Goal: Navigation & Orientation: Find specific page/section

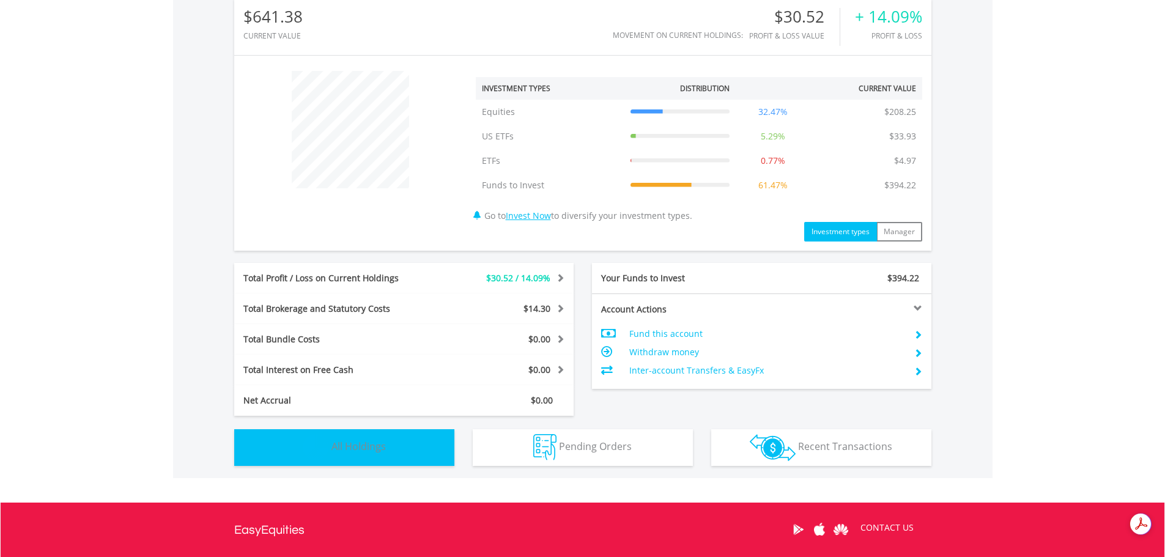
click at [340, 449] on span "All Holdings" at bounding box center [359, 446] width 54 height 13
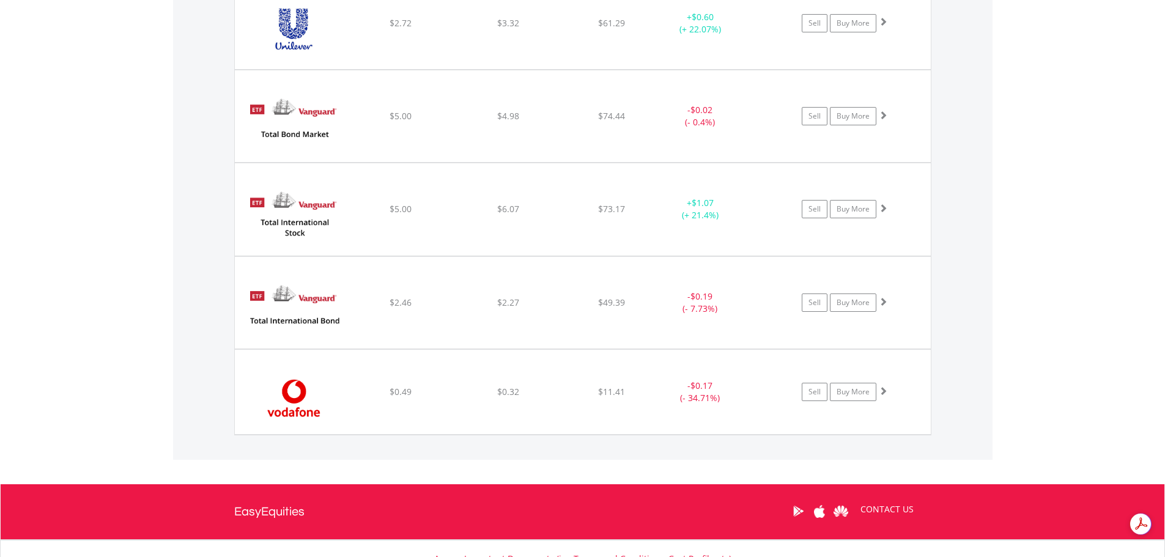
scroll to position [3171, 0]
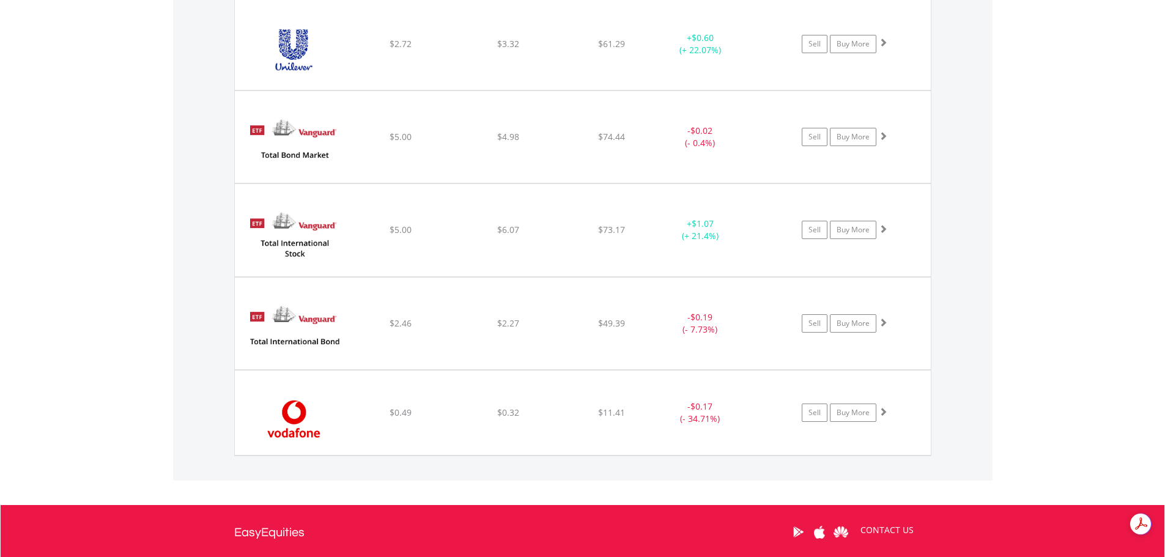
click at [319, 330] on img at bounding box center [293, 329] width 105 height 73
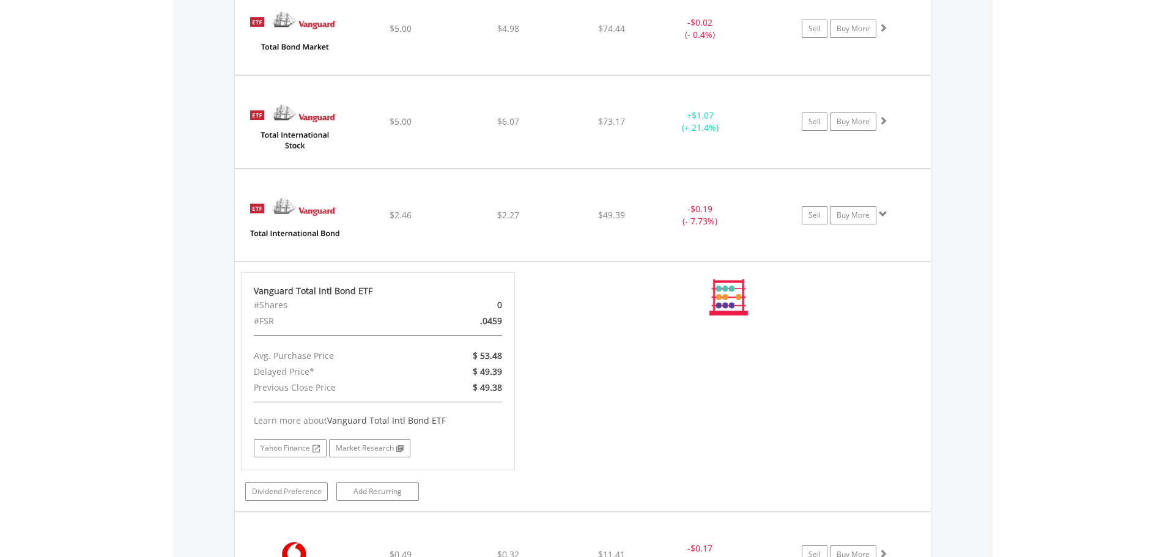
scroll to position [3294, 0]
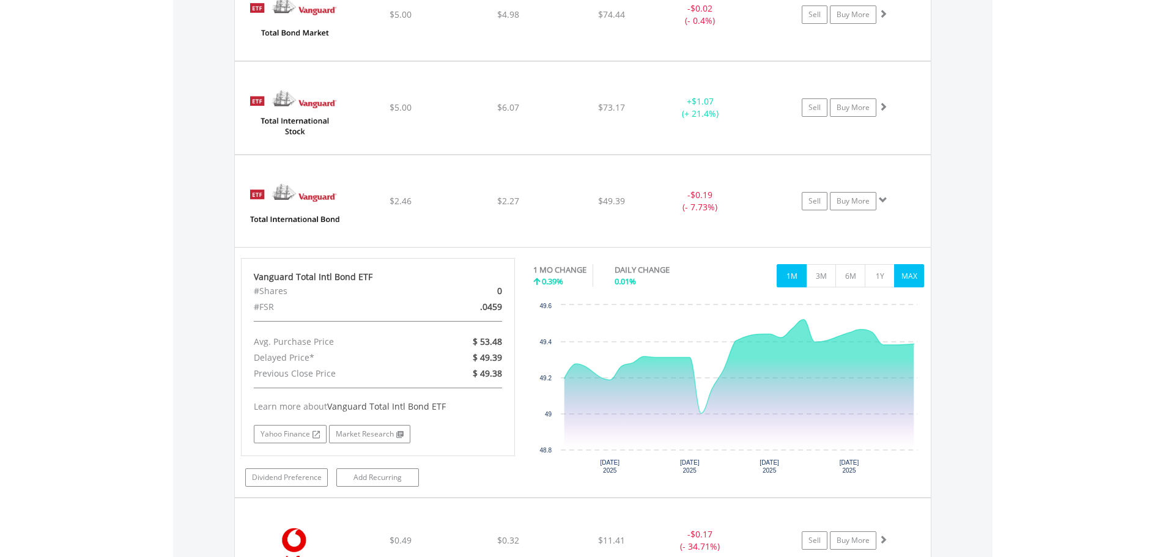
click at [908, 272] on button "MAX" at bounding box center [909, 275] width 30 height 23
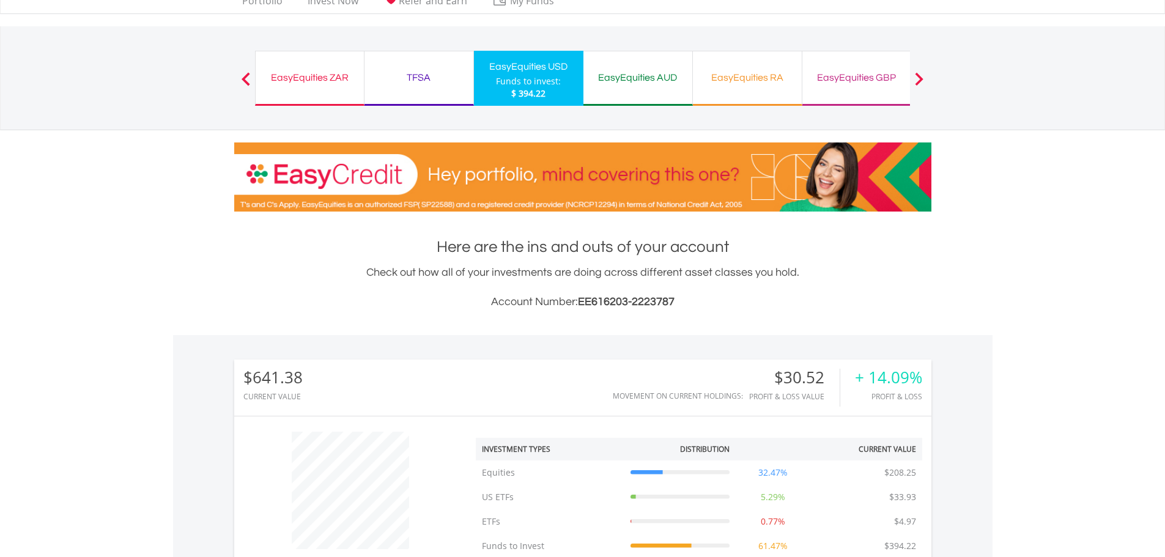
scroll to position [0, 0]
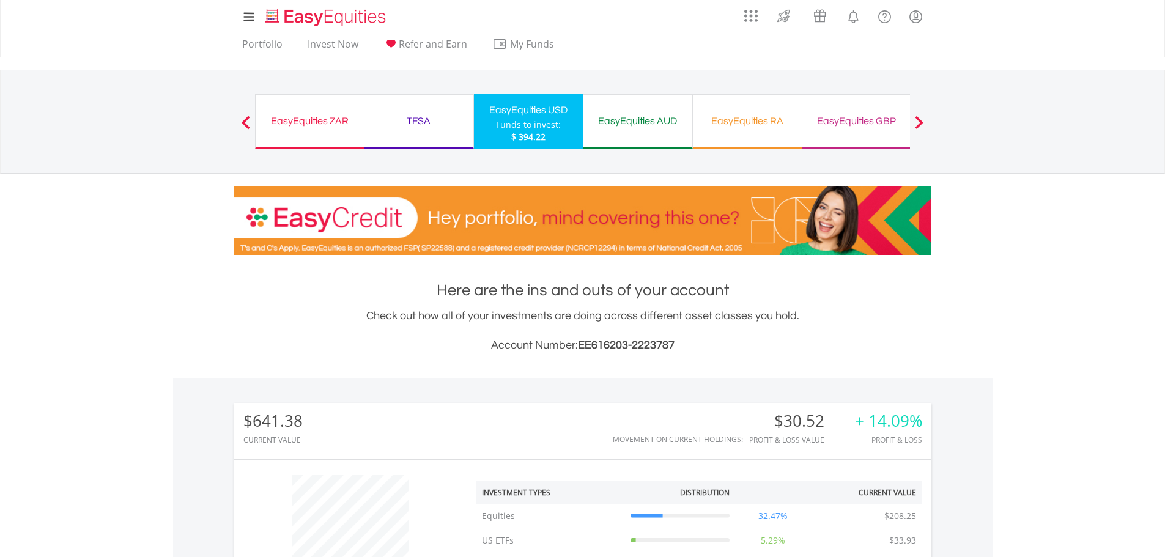
click at [650, 121] on div "EasyEquities AUD" at bounding box center [638, 121] width 94 height 17
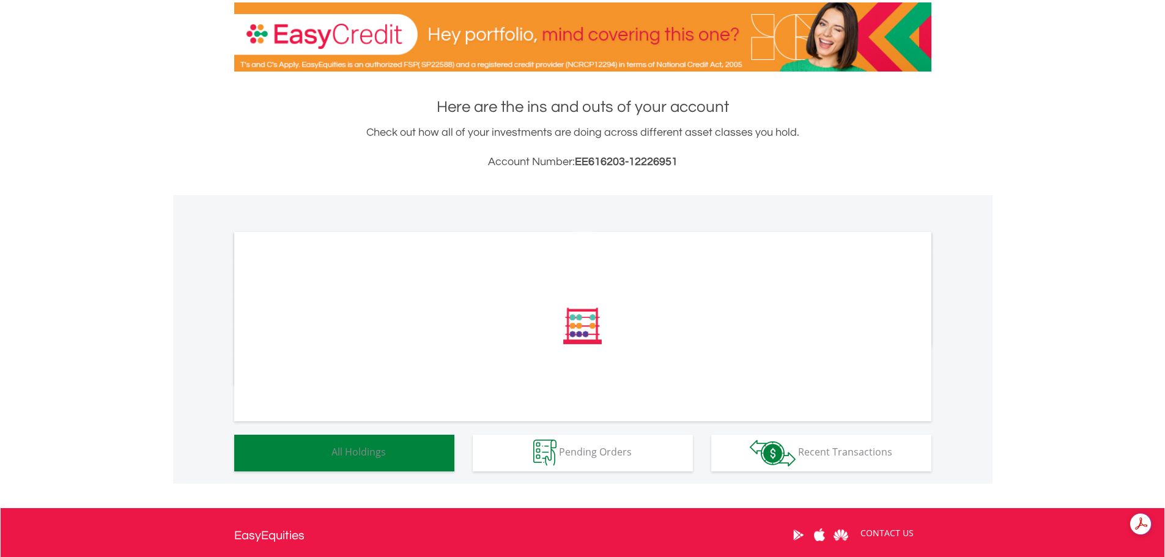
click at [361, 456] on span "All Holdings" at bounding box center [359, 451] width 54 height 13
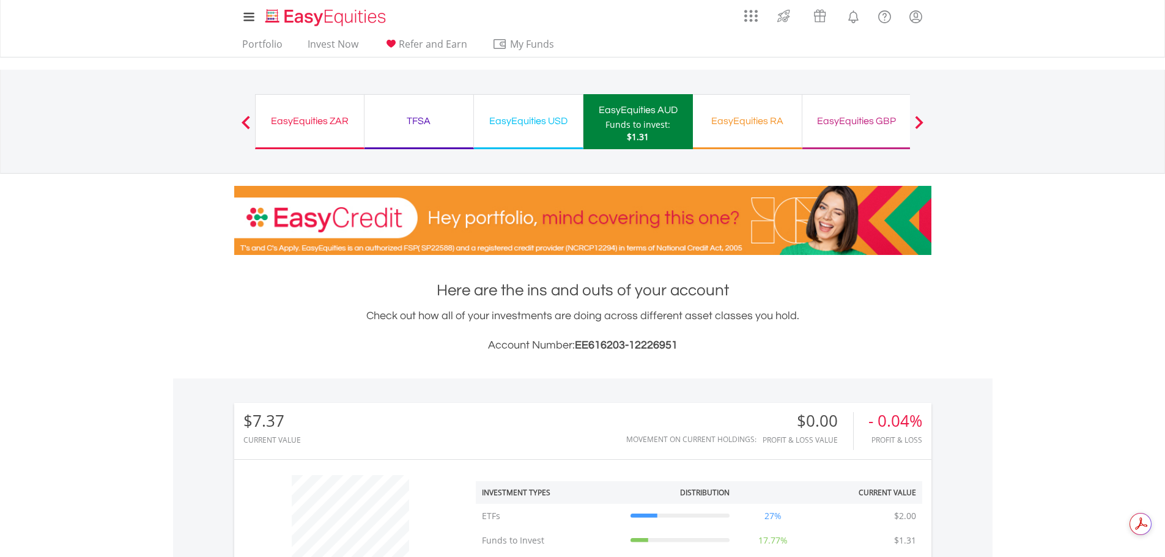
click at [922, 119] on span at bounding box center [919, 122] width 9 height 13
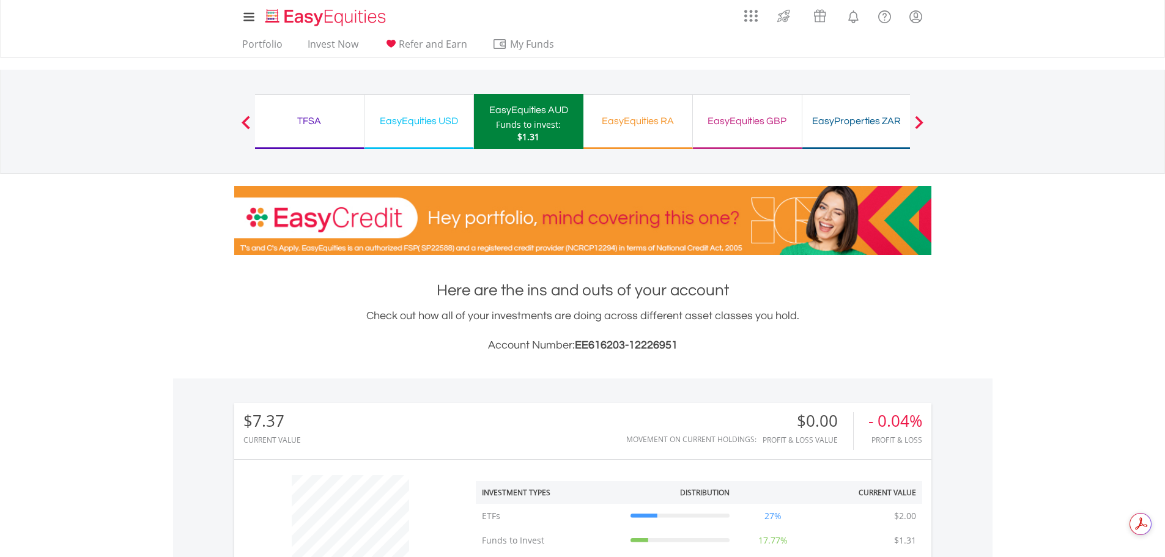
click at [835, 125] on div "EasyProperties ZAR" at bounding box center [857, 121] width 94 height 17
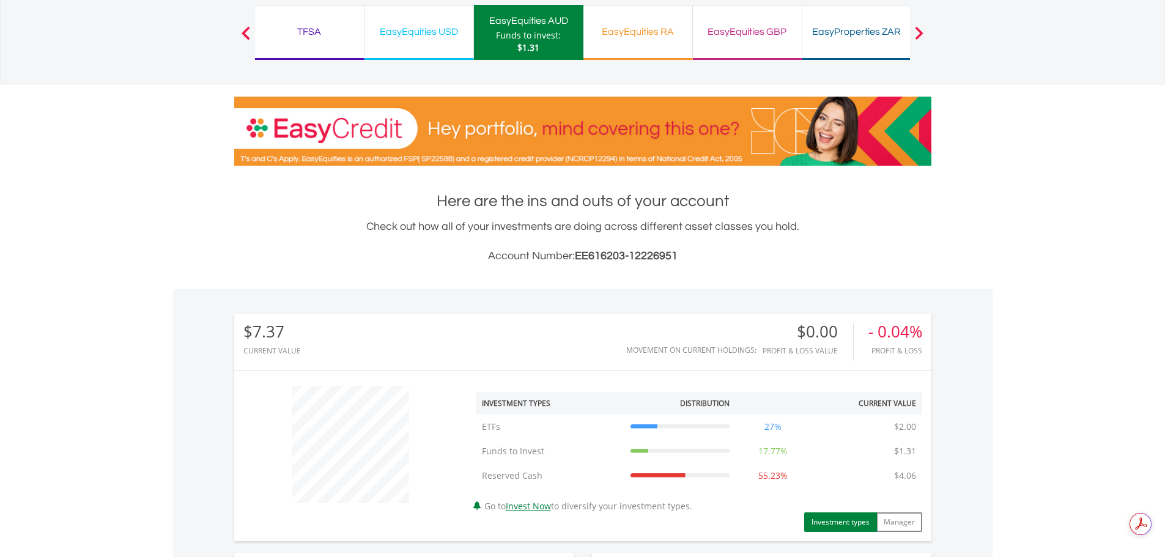
scroll to position [61, 0]
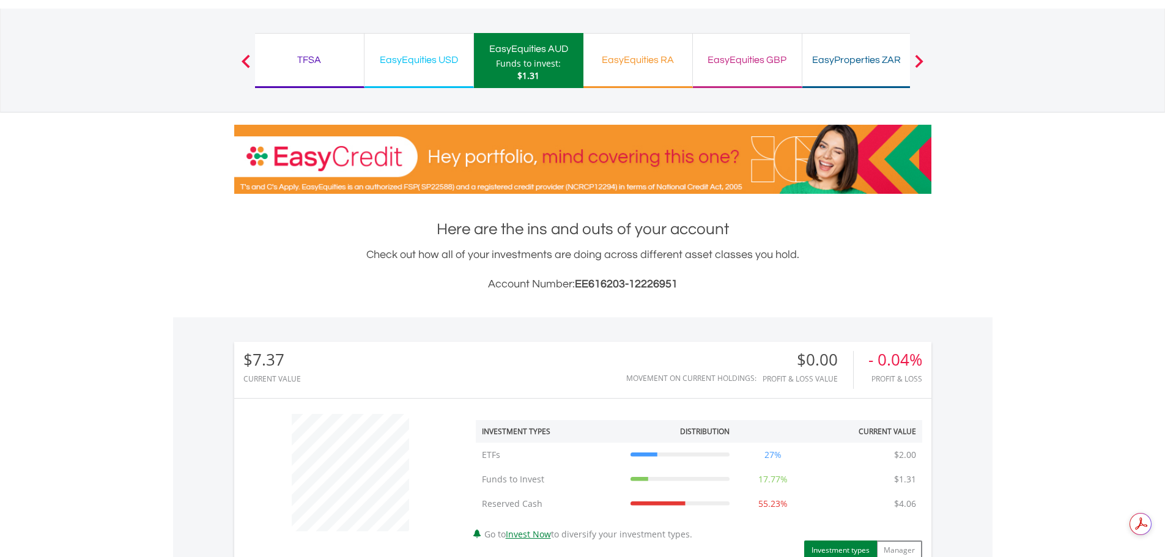
click at [243, 62] on button "Previous" at bounding box center [246, 67] width 24 height 12
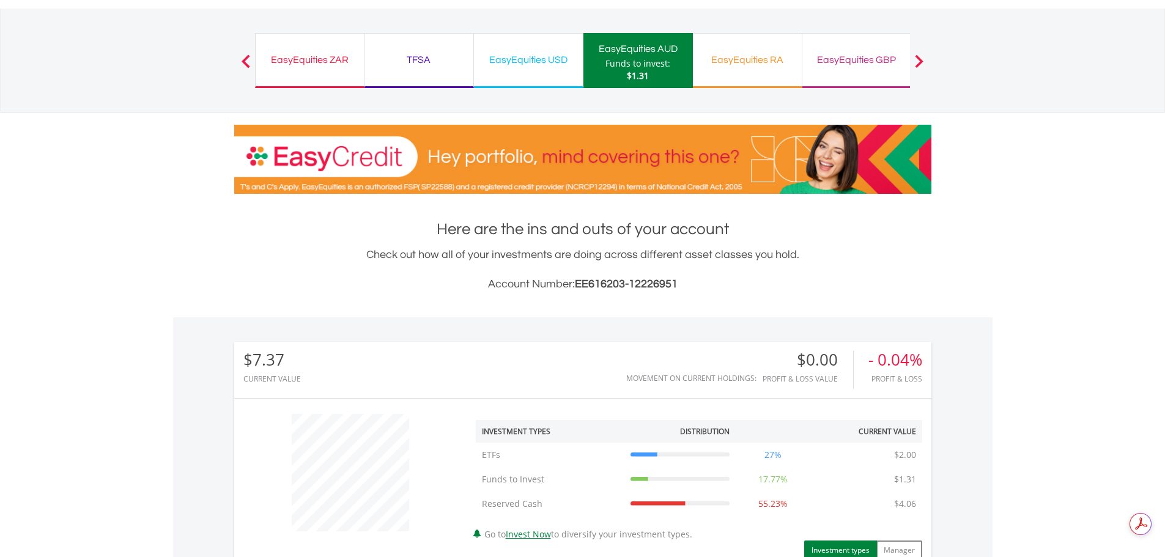
click at [243, 62] on button "Previous" at bounding box center [246, 67] width 24 height 12
click at [286, 56] on div "EasyEquities ZAR" at bounding box center [310, 59] width 94 height 17
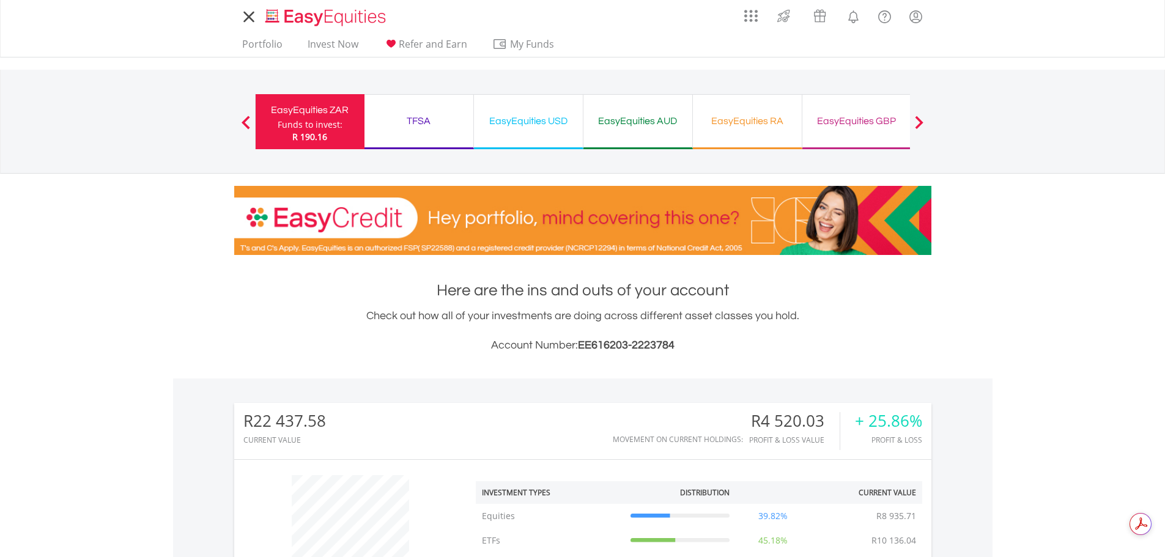
click at [203, 22] on nav "My Investments Invest Now New Listings Sell My Recurring Investments Pending Or…" at bounding box center [582, 29] width 1165 height 58
click at [257, 45] on link "Portfolio" at bounding box center [262, 47] width 50 height 19
click at [422, 119] on div "TFSA" at bounding box center [419, 121] width 94 height 17
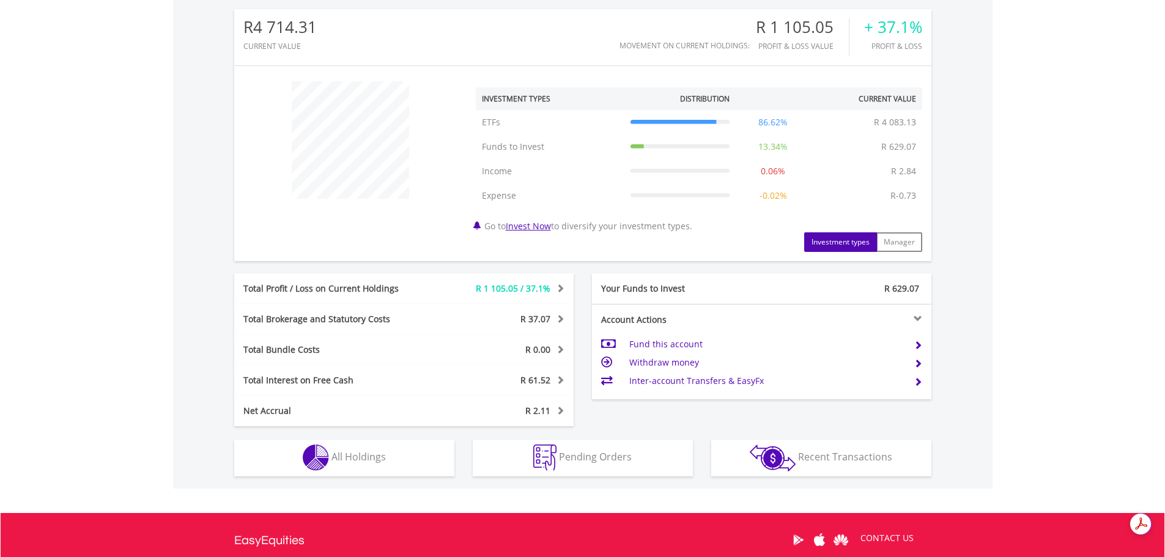
scroll to position [527, 0]
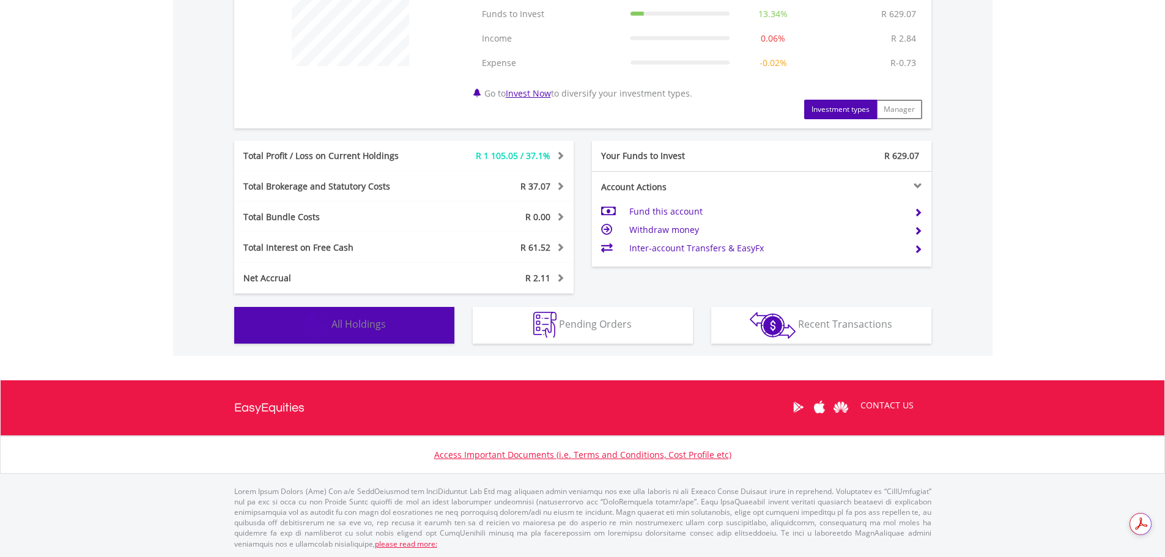
click at [378, 328] on span "All Holdings" at bounding box center [359, 324] width 54 height 13
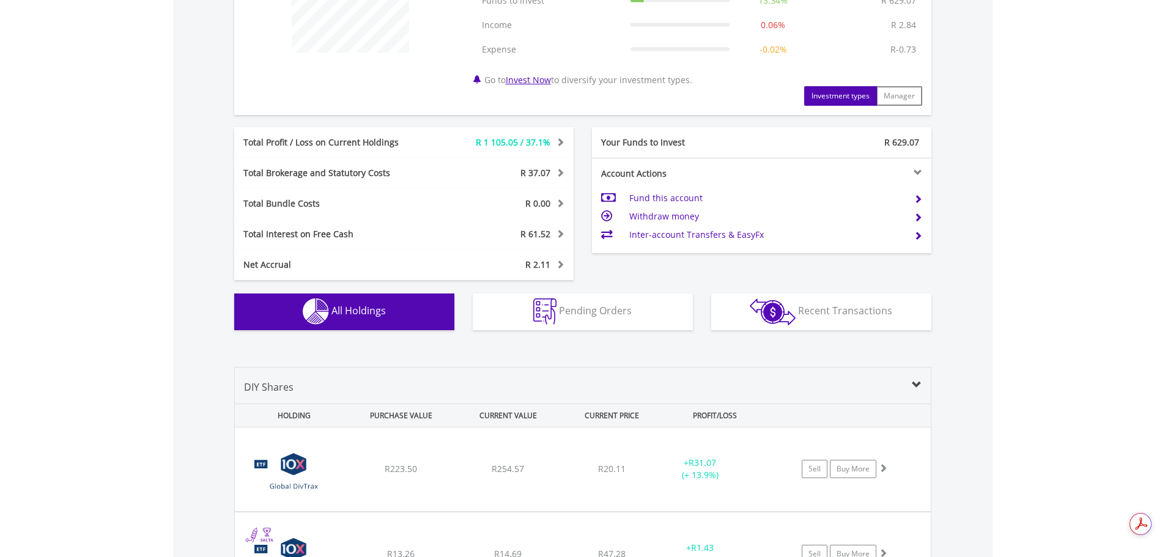
scroll to position [724, 0]
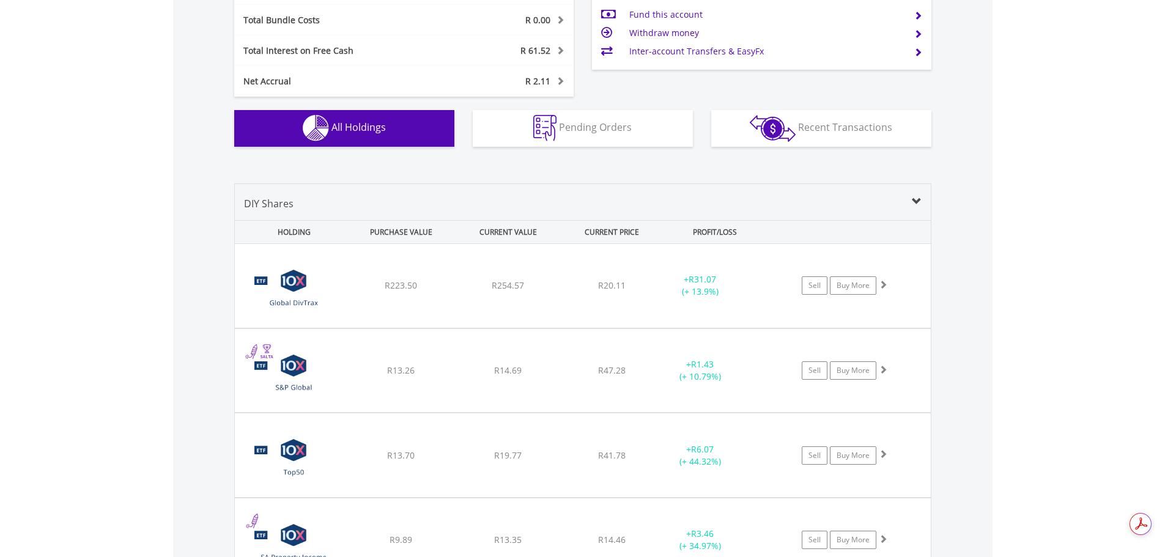
drag, startPoint x: 855, startPoint y: 229, endPoint x: 867, endPoint y: 199, distance: 32.9
drag, startPoint x: 867, startPoint y: 199, endPoint x: 797, endPoint y: 196, distance: 70.4
click at [797, 196] on div "DIY Shares" at bounding box center [583, 208] width 696 height 24
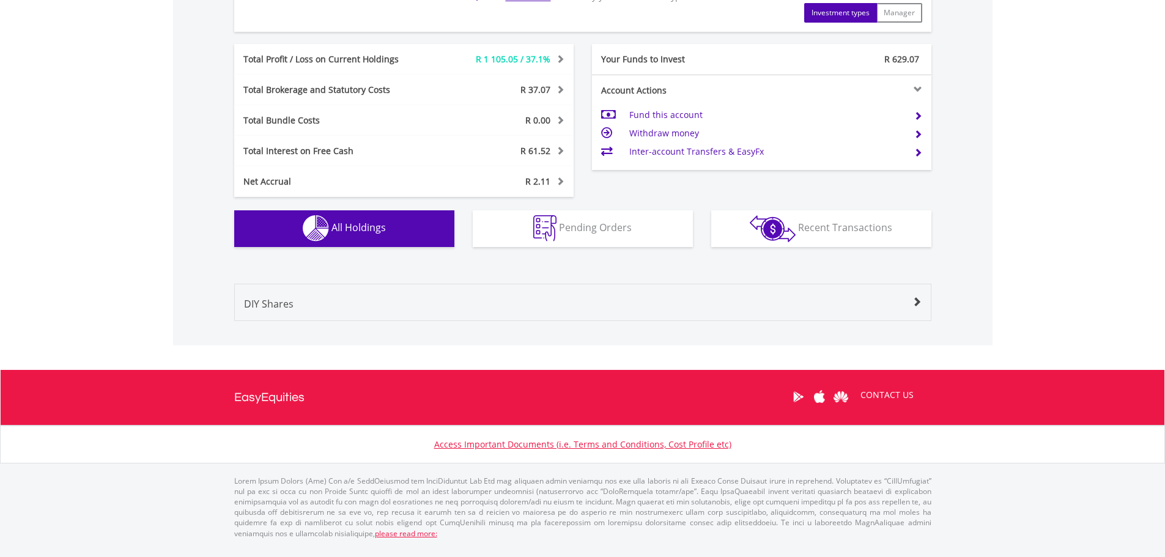
scroll to position [613, 0]
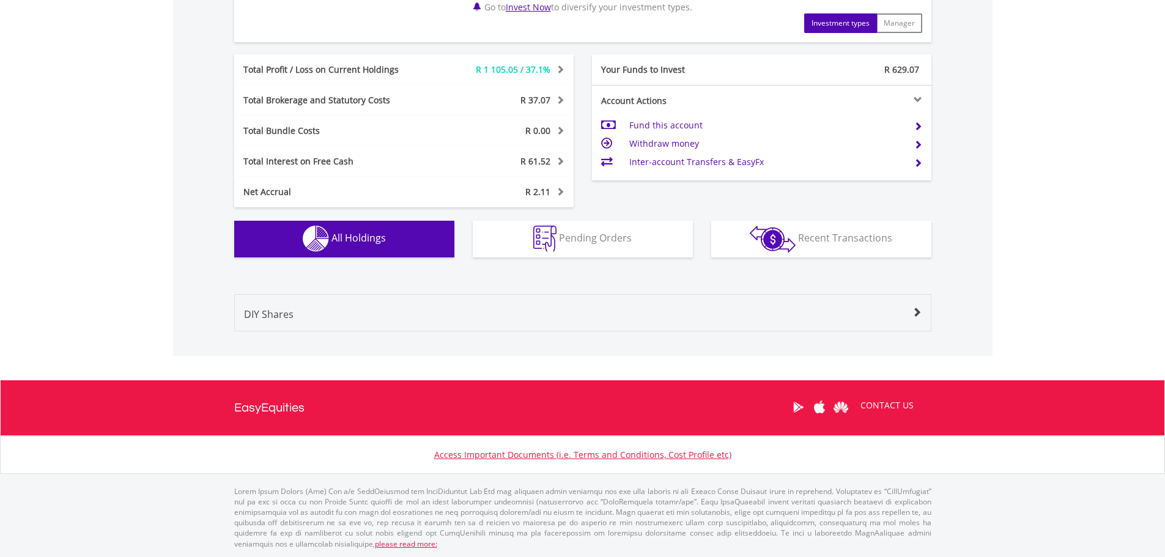
click at [776, 319] on div "DIY Shares" at bounding box center [583, 319] width 696 height 24
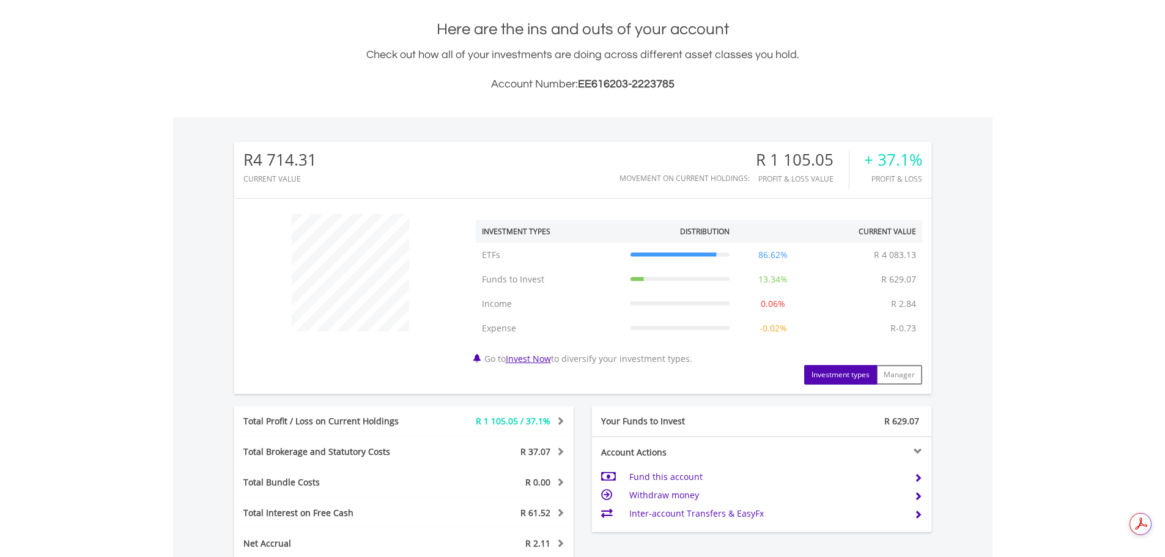
scroll to position [0, 0]
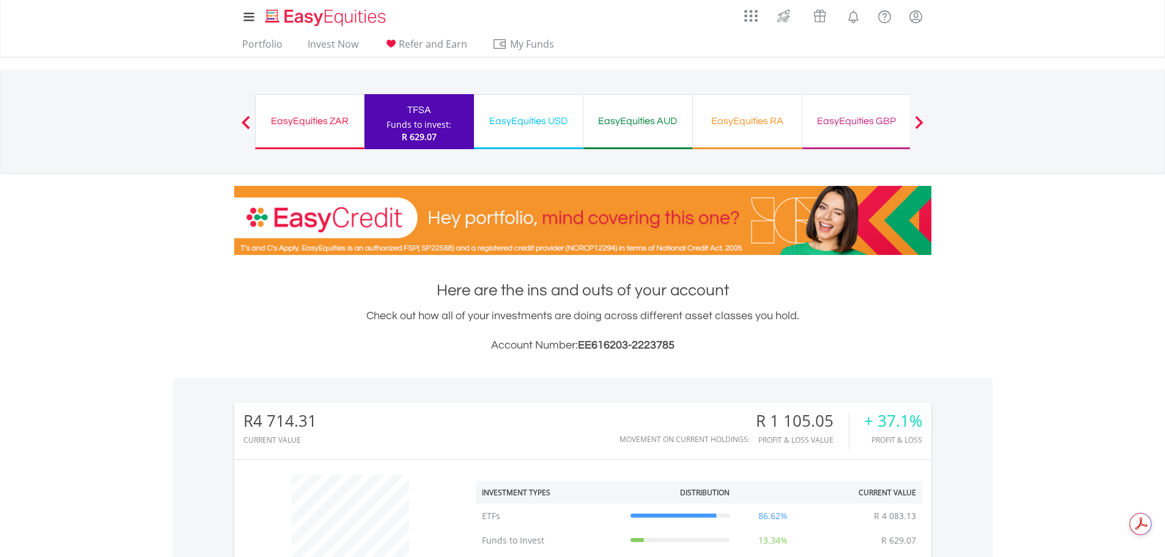
click at [310, 120] on div "EasyEquities ZAR" at bounding box center [310, 121] width 94 height 17
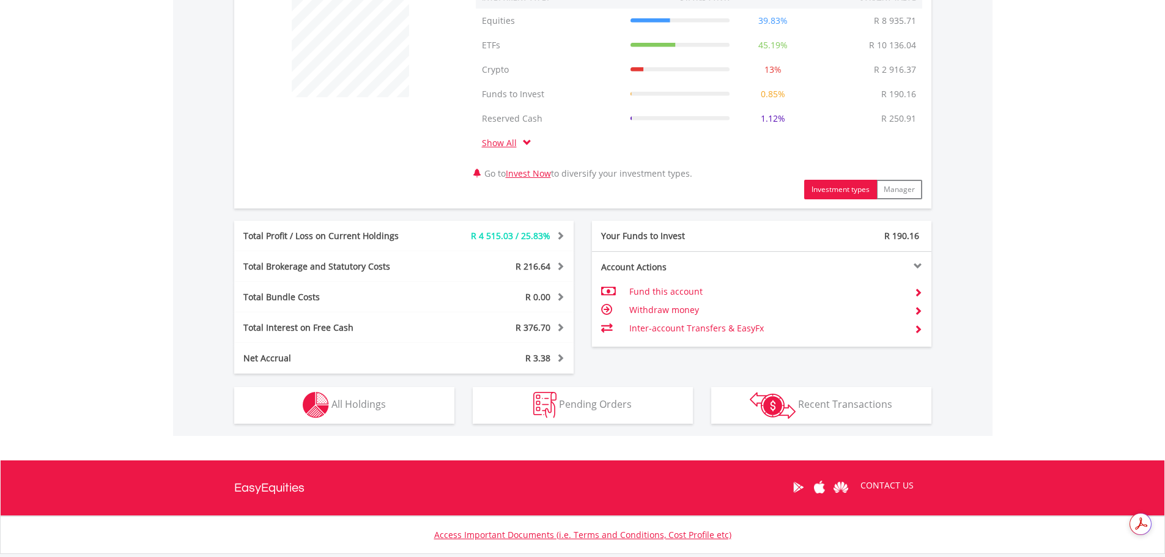
scroll to position [576, 0]
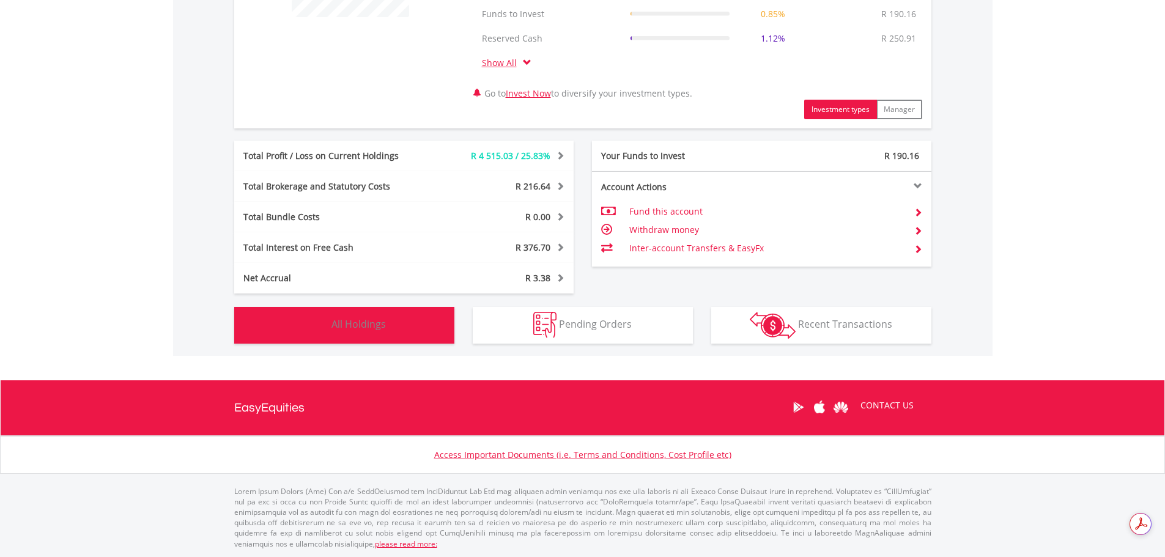
click at [355, 325] on span "All Holdings" at bounding box center [359, 324] width 54 height 13
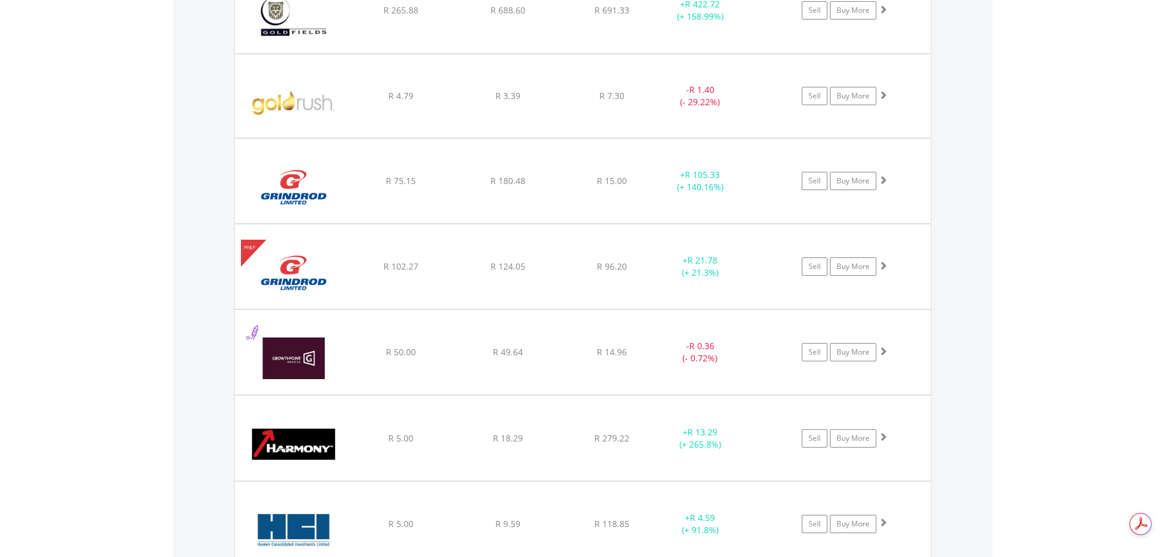
scroll to position [6584, 0]
